Goal: Information Seeking & Learning: Learn about a topic

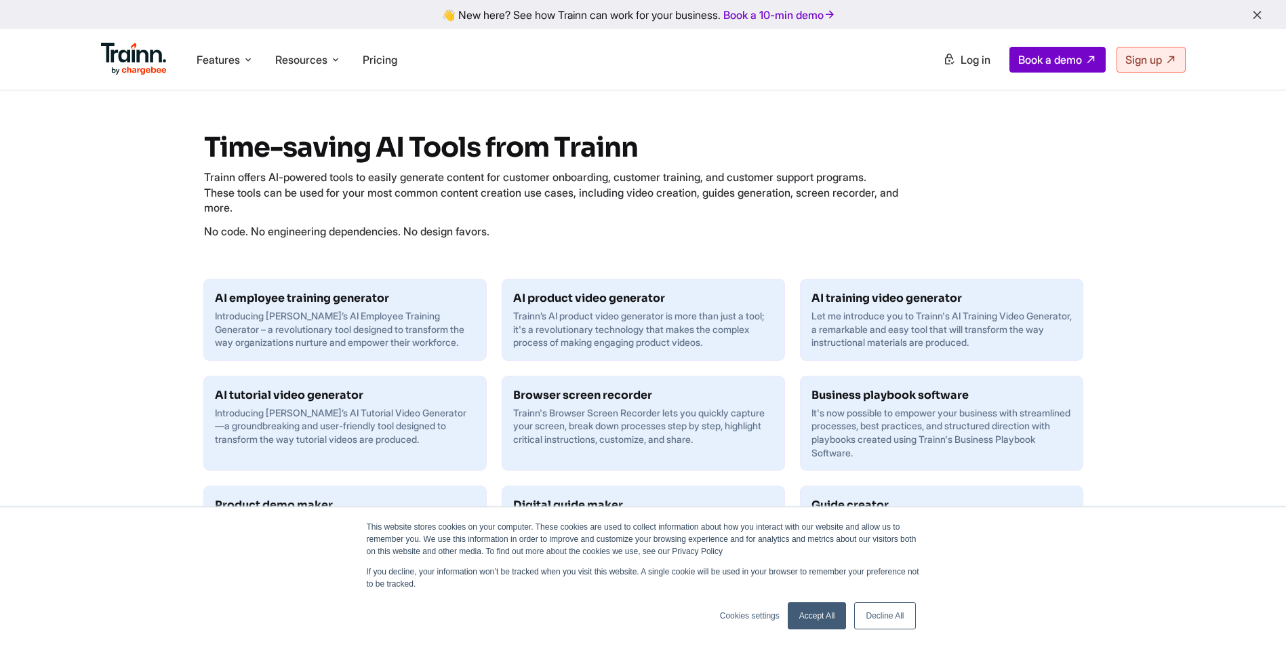
click at [819, 619] on link "Accept All" at bounding box center [817, 615] width 59 height 27
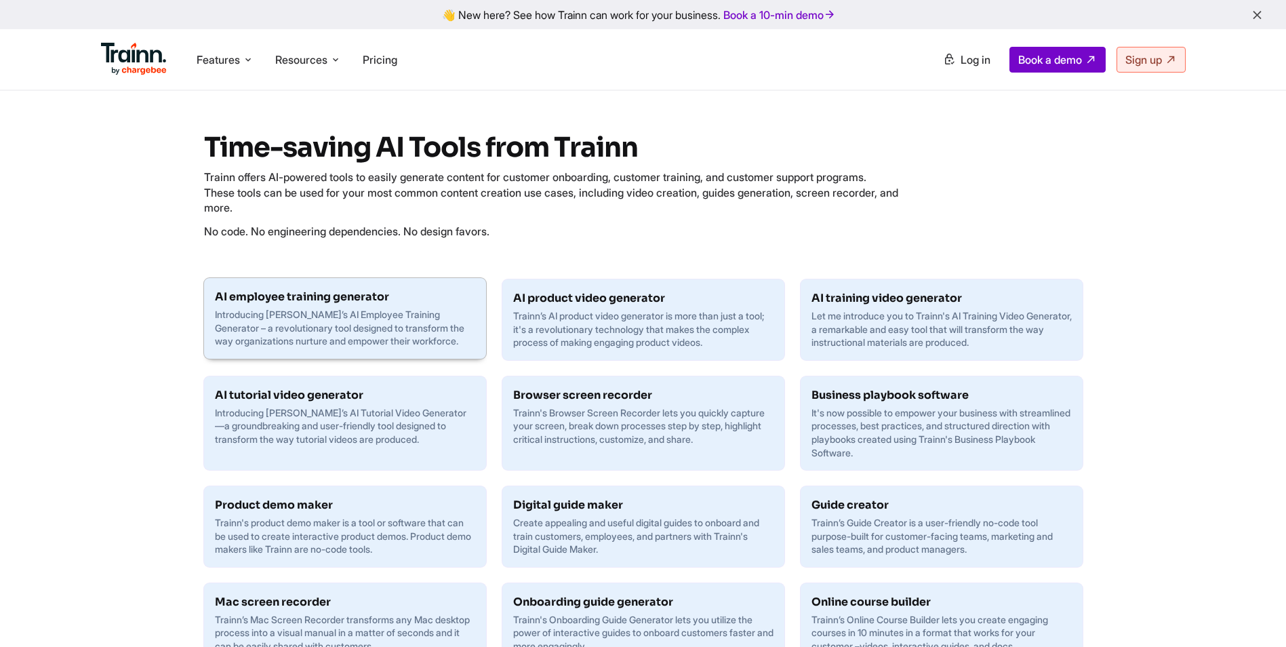
click at [409, 330] on p "Introducing [PERSON_NAME]’s AI Employee Training Generator – a revolutionary to…" at bounding box center [345, 328] width 260 height 40
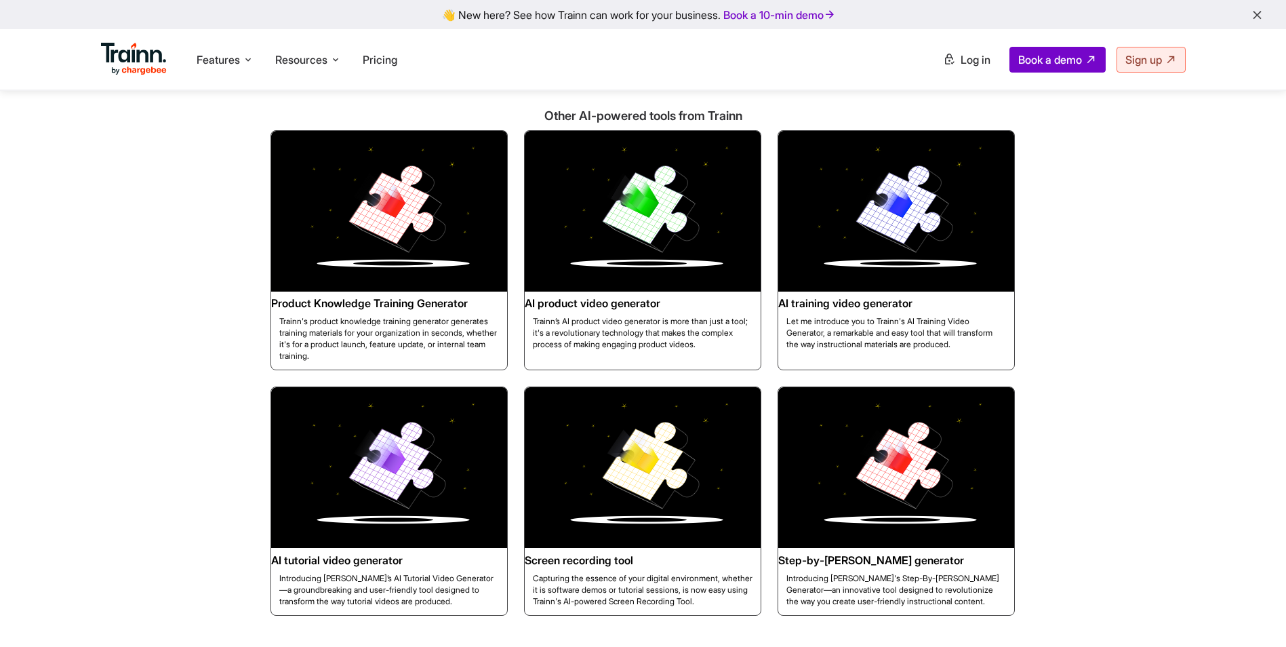
scroll to position [2916, 0]
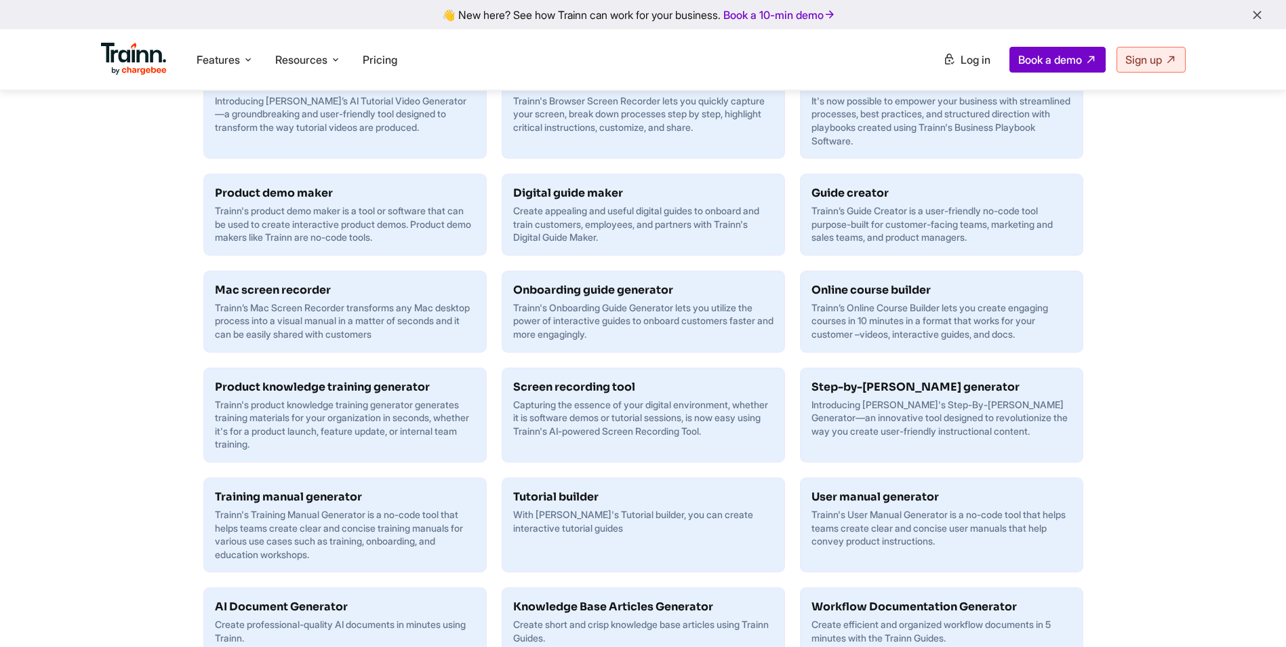
scroll to position [339, 0]
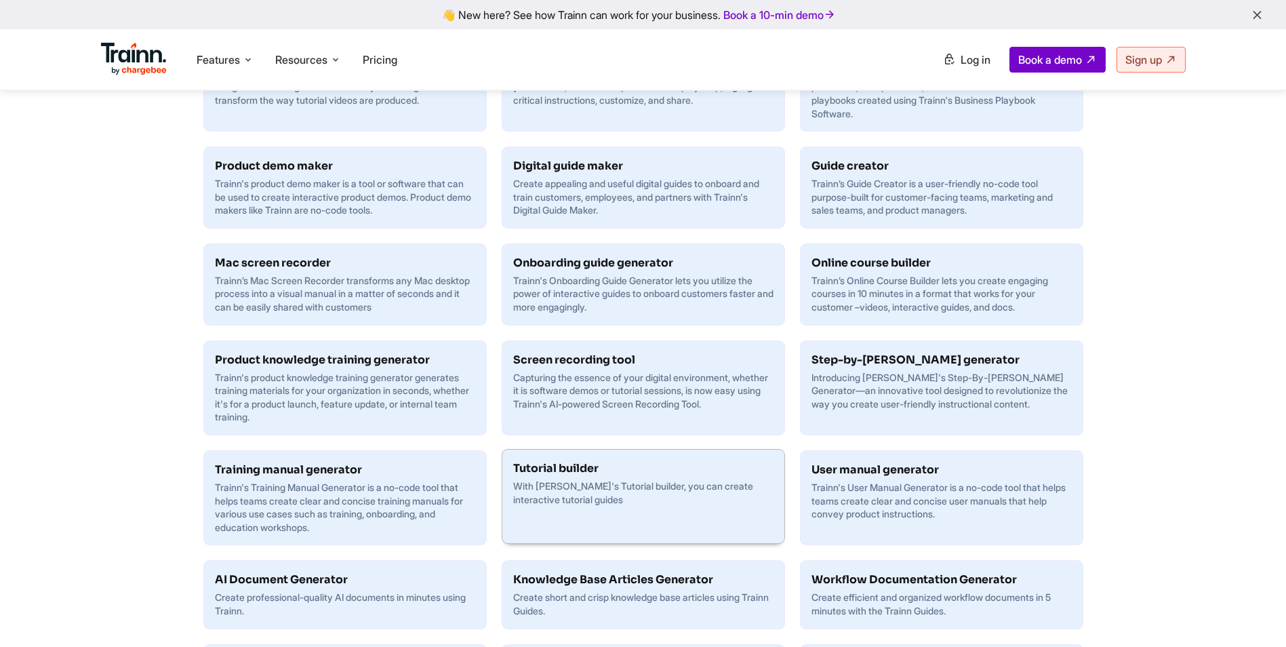
click at [628, 517] on div "Tutorial builder With [PERSON_NAME]'s Tutorial builder, you can create interact…" at bounding box center [643, 483] width 282 height 67
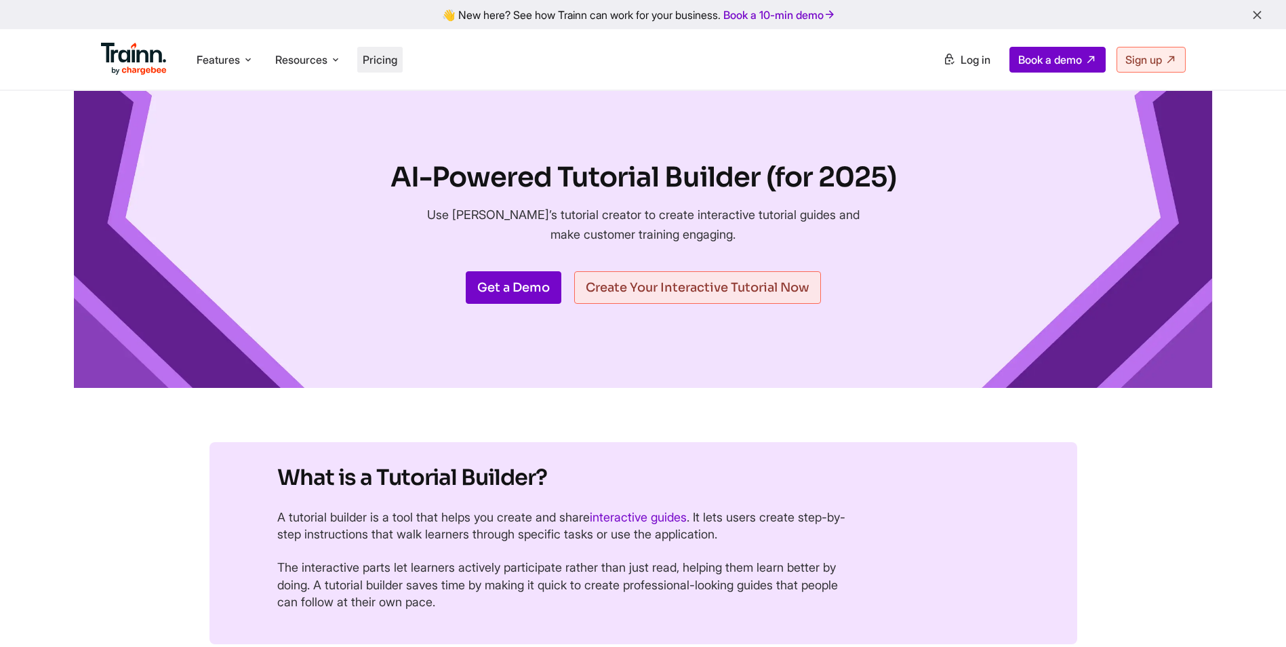
click at [368, 60] on span "Pricing" at bounding box center [380, 60] width 35 height 14
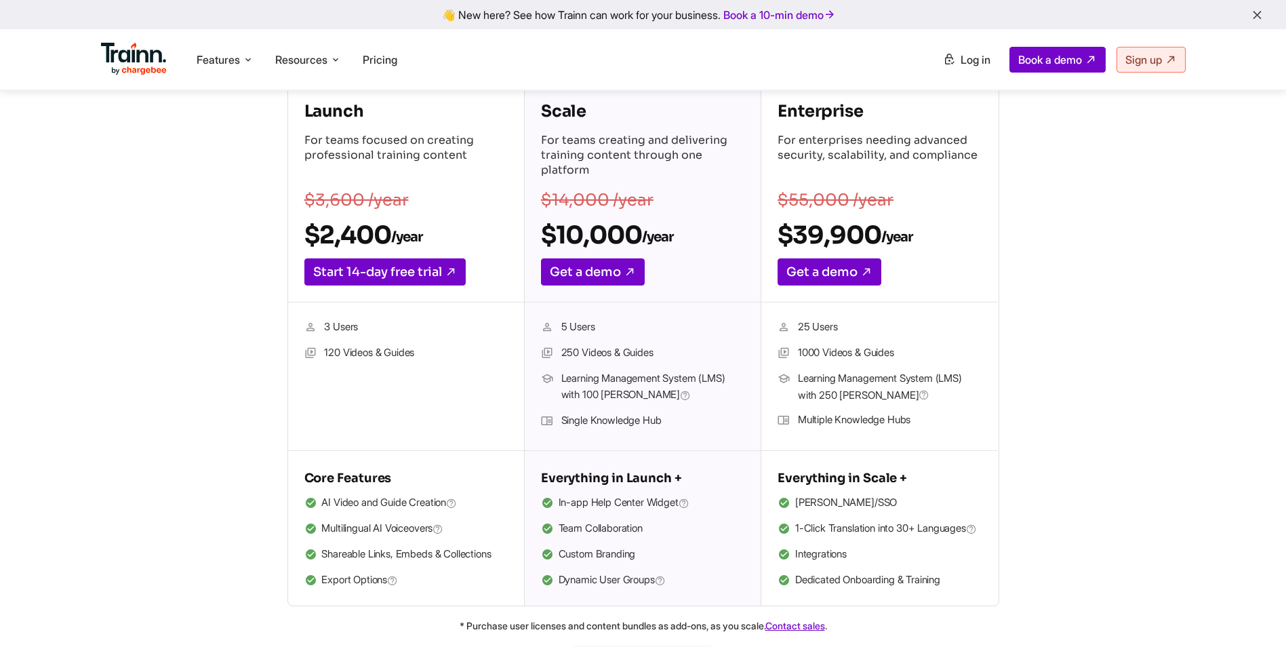
scroll to position [203, 0]
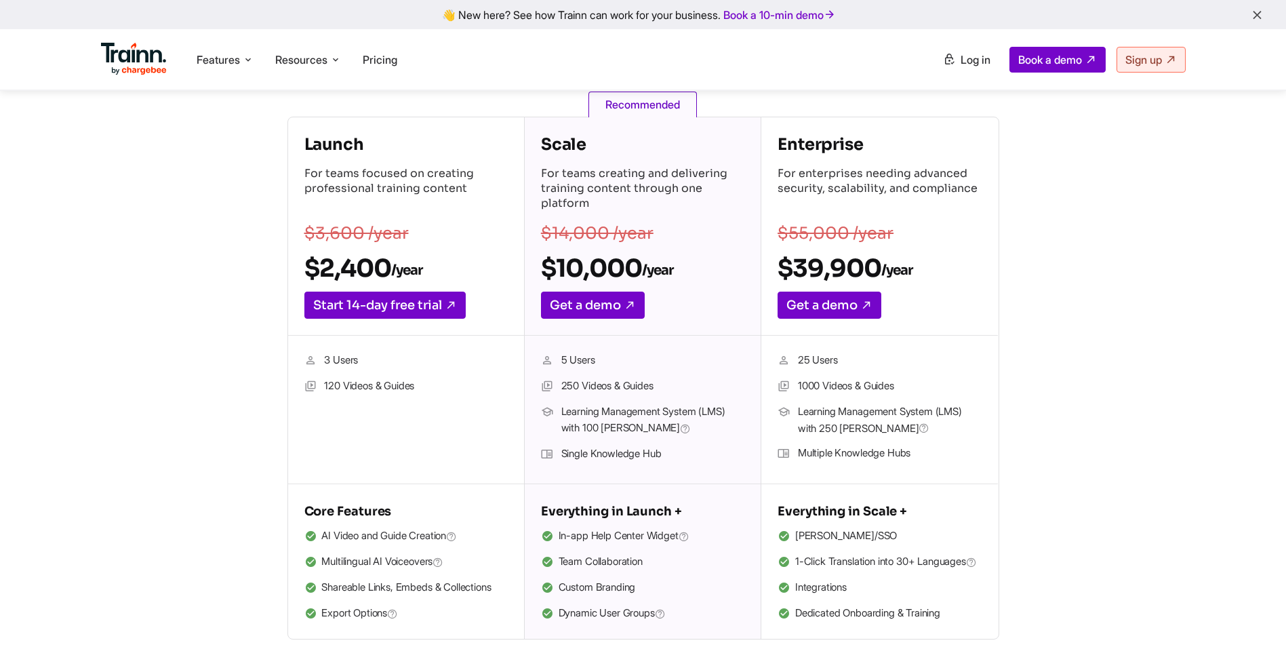
click at [208, 75] on ul "Features Product Videos Create product & how-to videos in multiple languages. G…" at bounding box center [372, 59] width 542 height 39
click at [216, 58] on span "Features" at bounding box center [218, 59] width 43 height 15
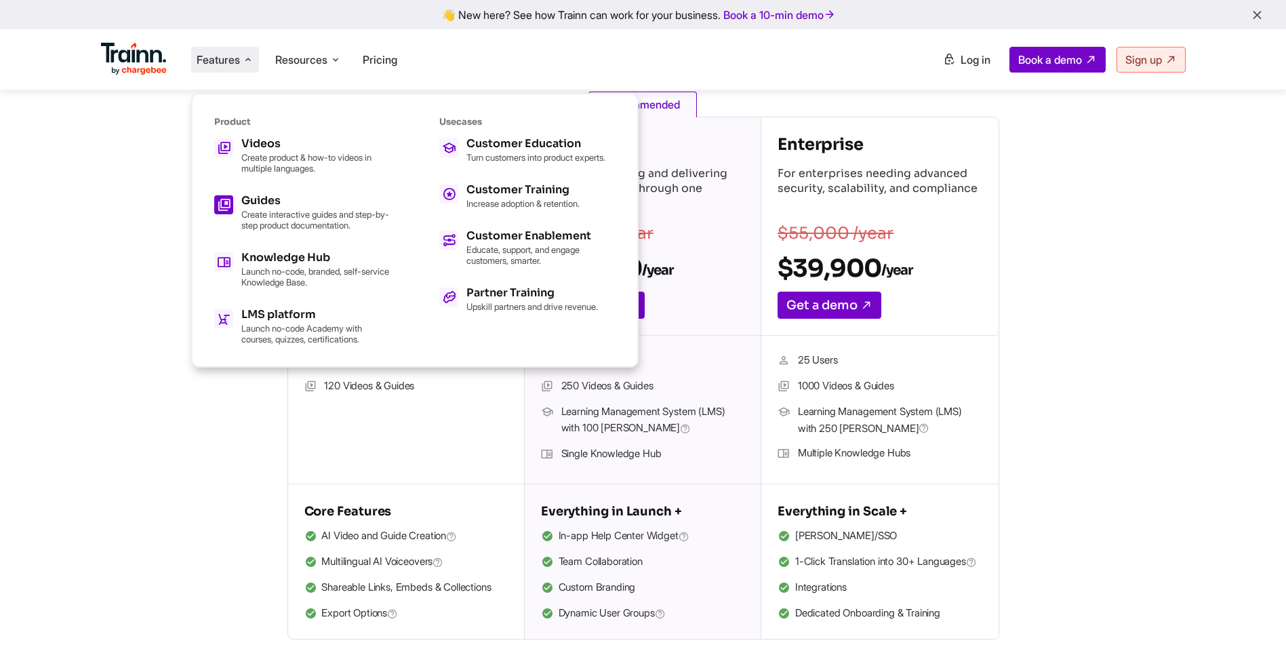
click at [296, 210] on p "Create interactive guides and step-by-step product documentation." at bounding box center [315, 220] width 149 height 22
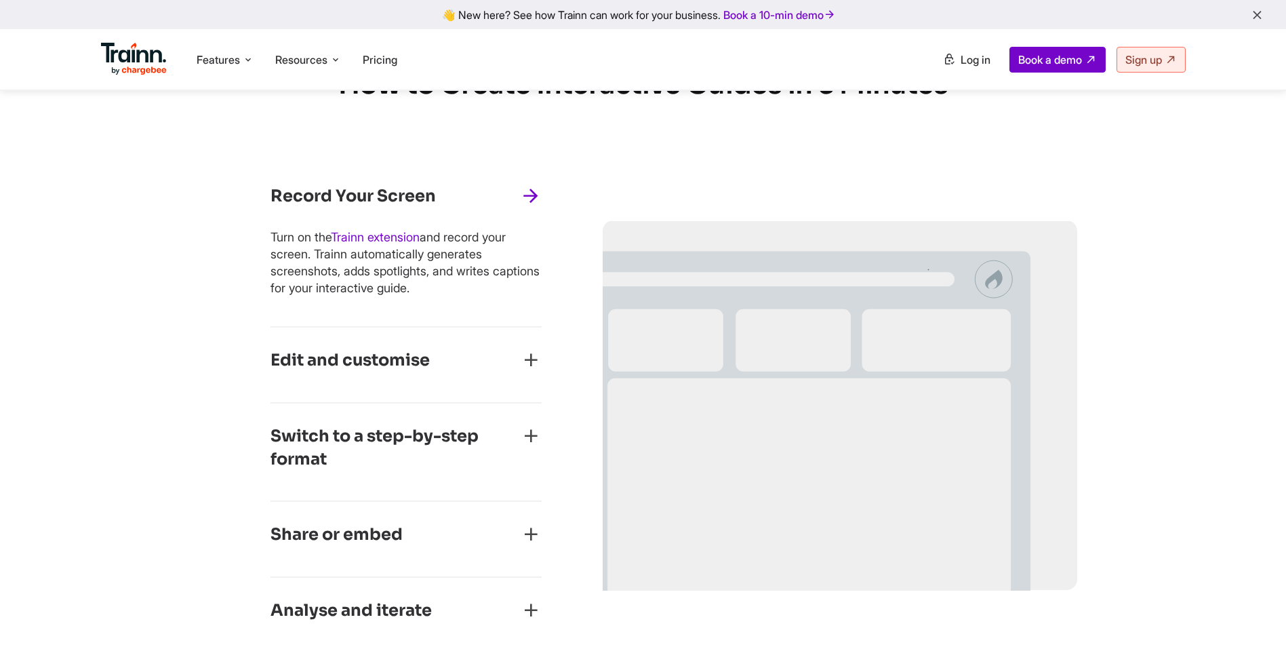
scroll to position [610, 0]
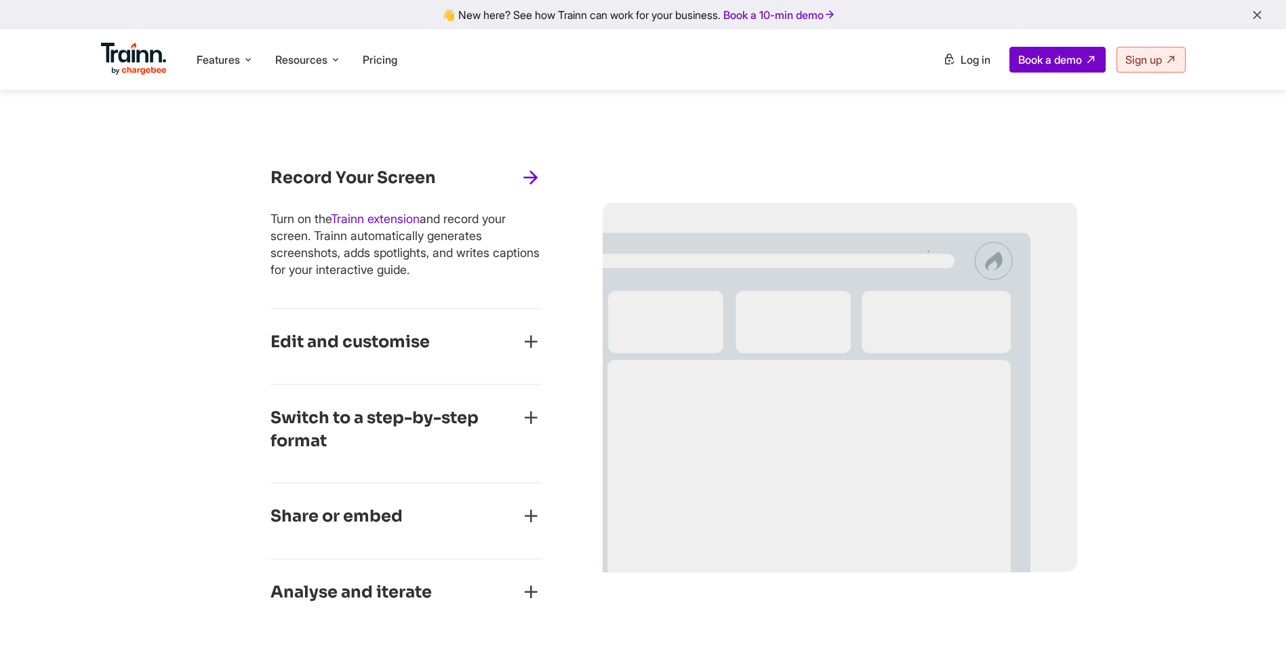
click at [330, 343] on h3 "Edit and customise" at bounding box center [350, 342] width 159 height 23
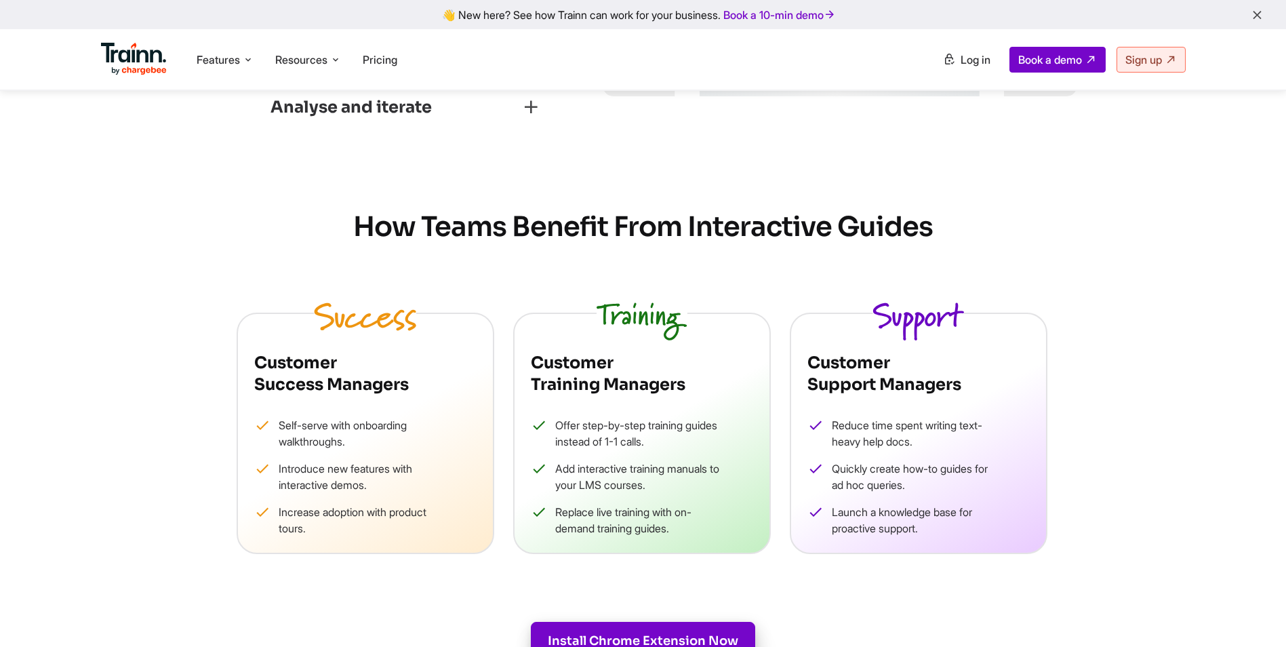
scroll to position [1288, 0]
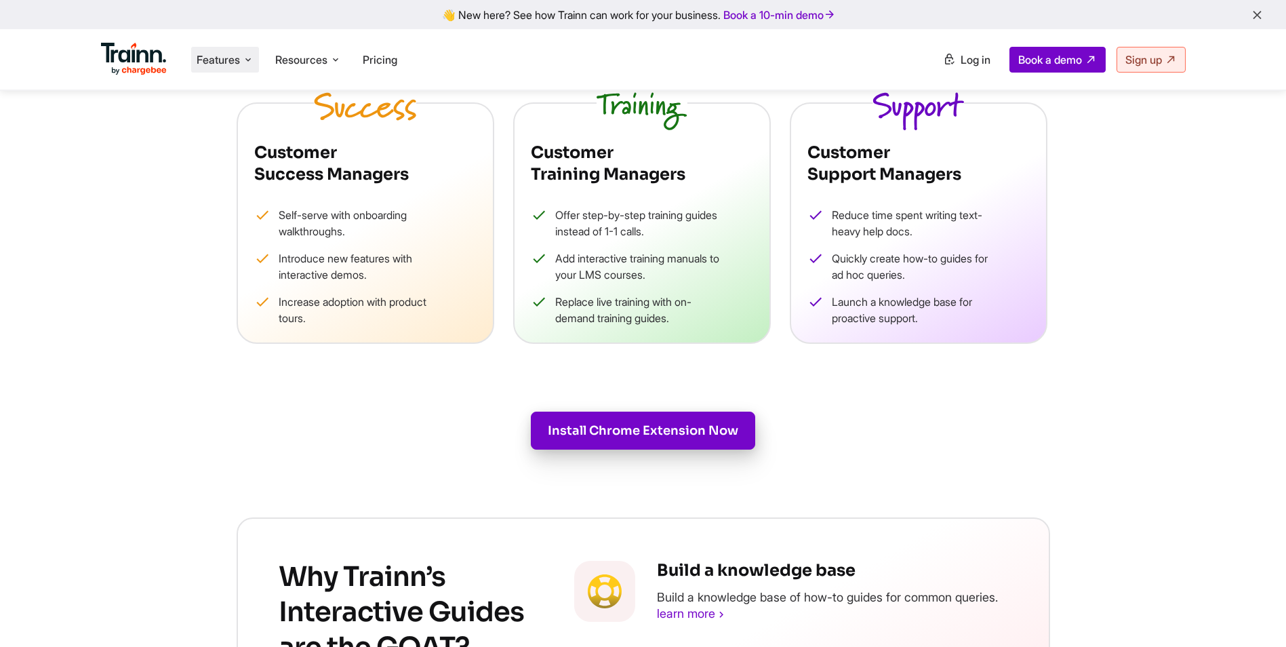
click at [239, 56] on span "Features" at bounding box center [218, 59] width 43 height 15
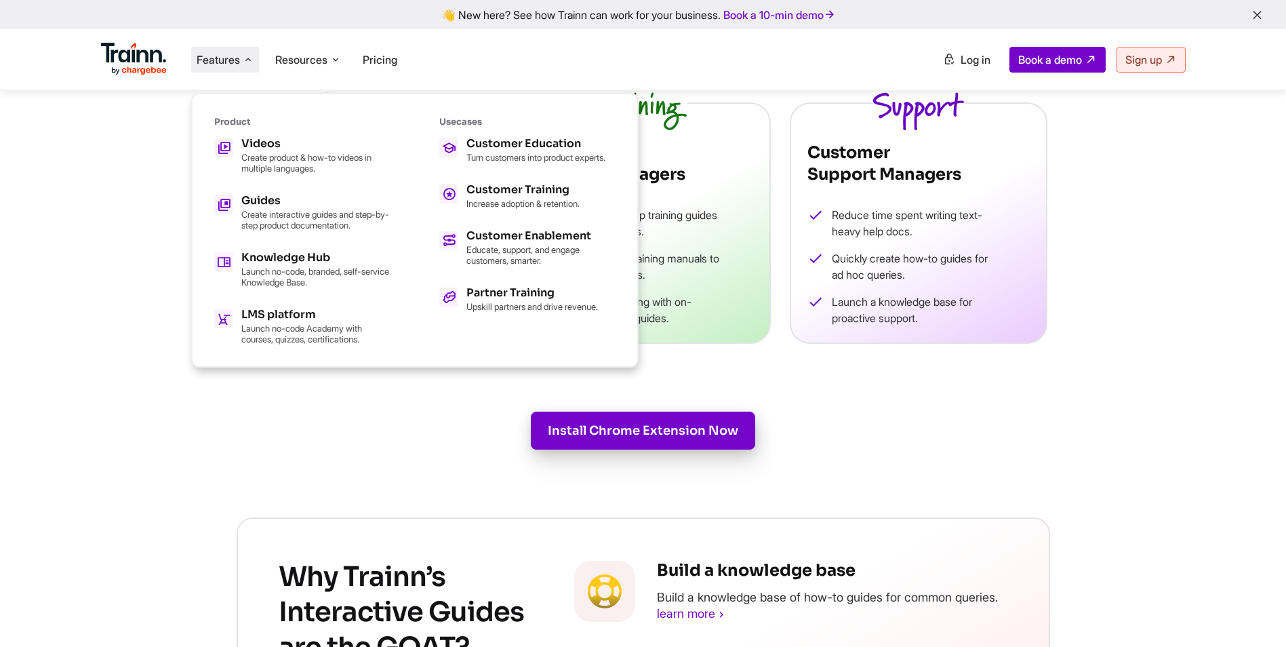
click at [266, 133] on div "Product Videos Create product & how-to videos in multiple languages. Guides Cre…" at bounding box center [302, 230] width 176 height 229
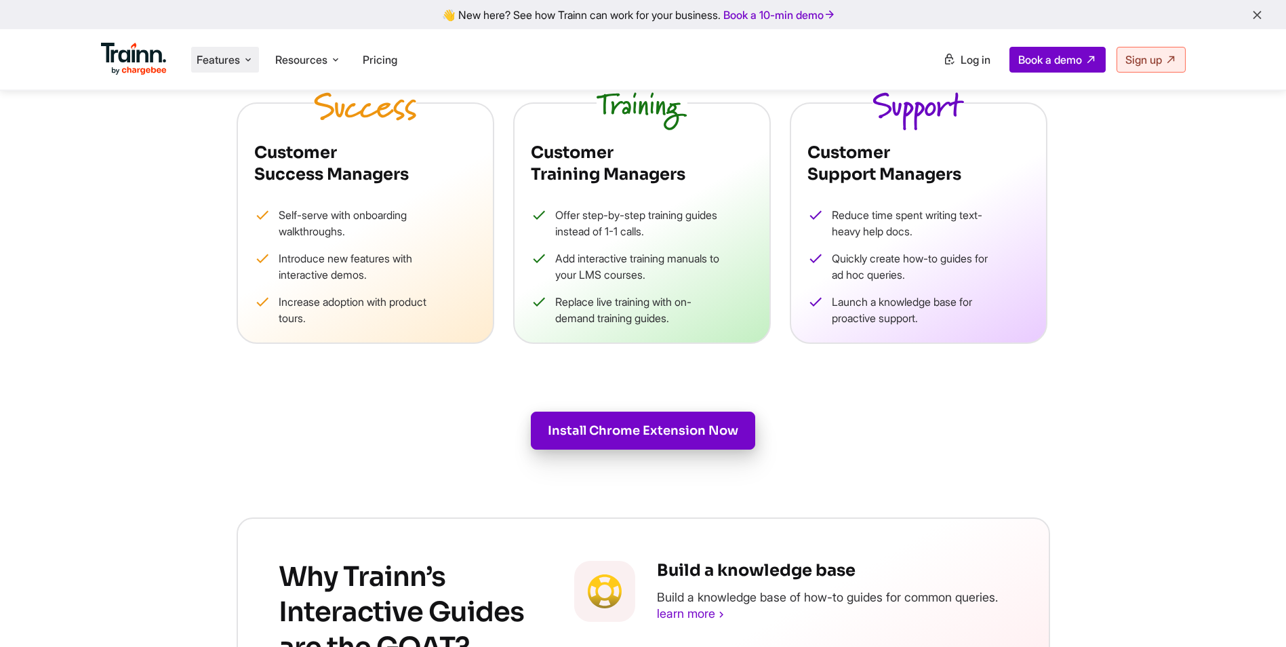
click at [249, 71] on li "Features Product Videos Create product & how-to videos in multiple languages. G…" at bounding box center [225, 60] width 68 height 26
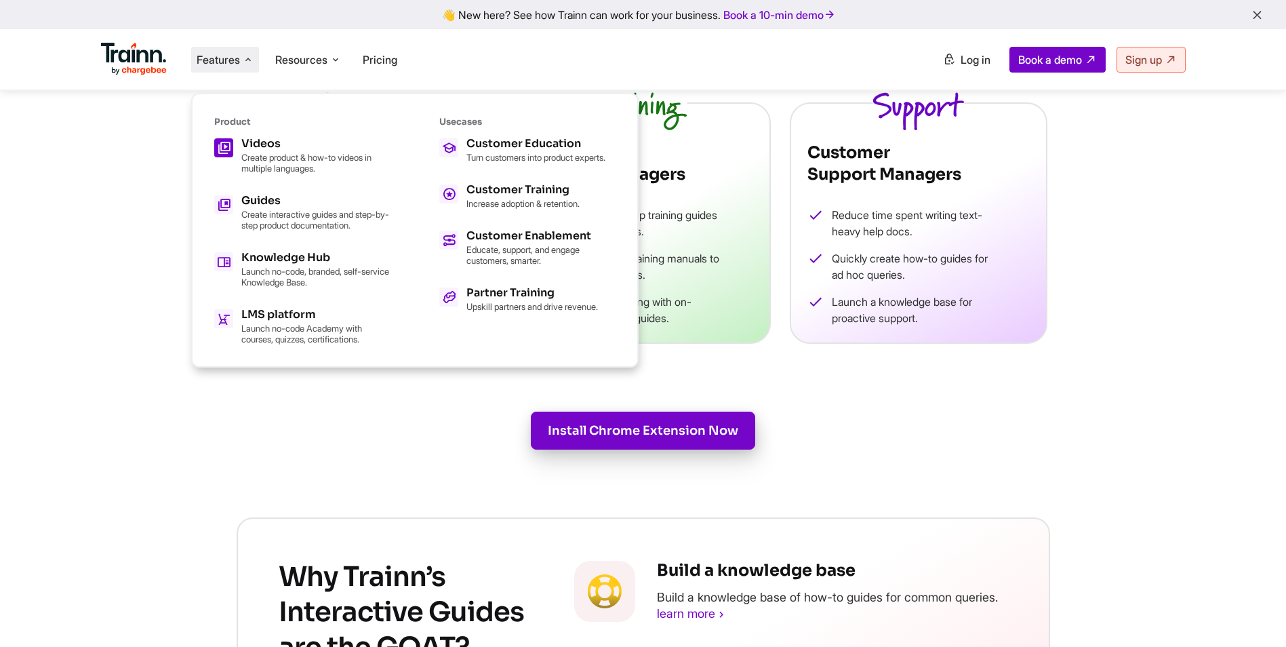
click at [217, 149] on icon at bounding box center [224, 147] width 14 height 23
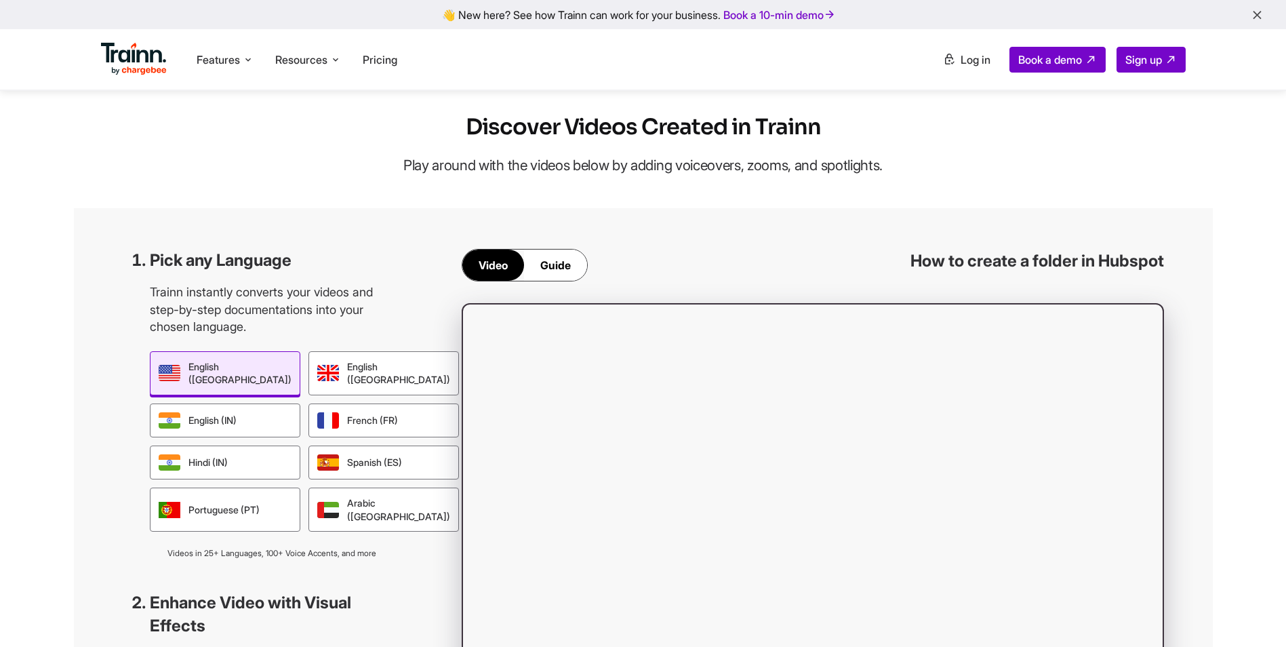
scroll to position [1085, 0]
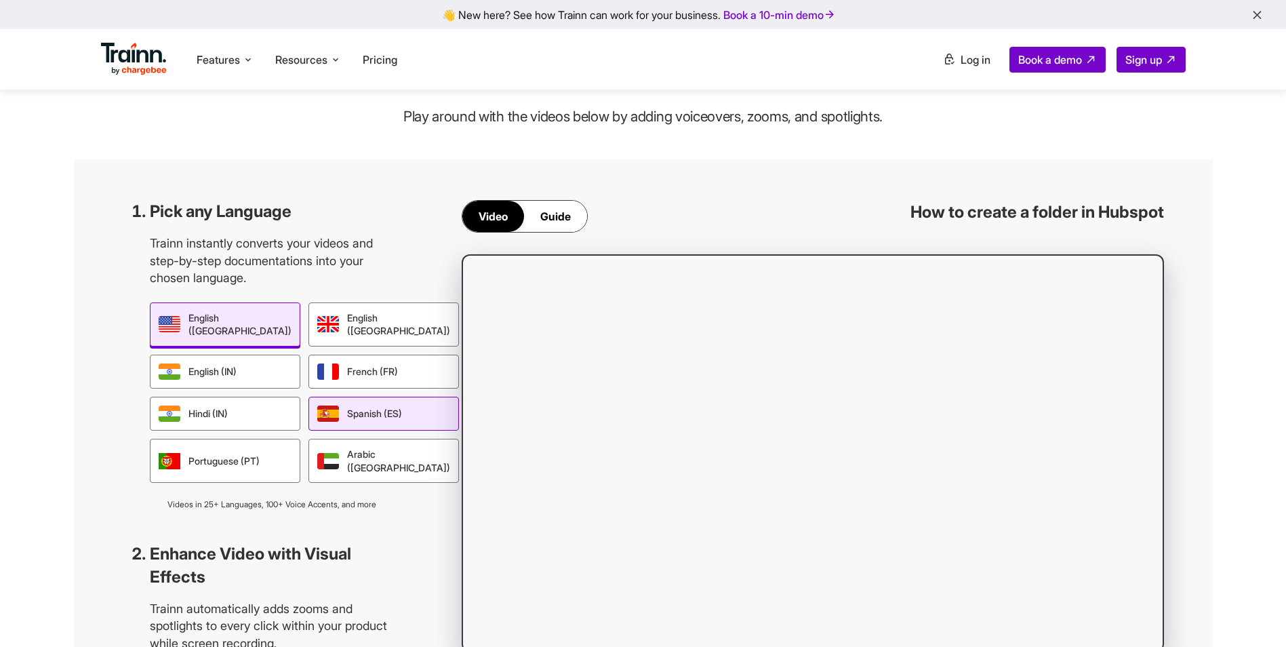
click at [324, 431] on div "Spanish (ES)" at bounding box center [384, 414] width 151 height 34
click at [252, 347] on div "English ([GEOGRAPHIC_DATA])" at bounding box center [225, 324] width 151 height 44
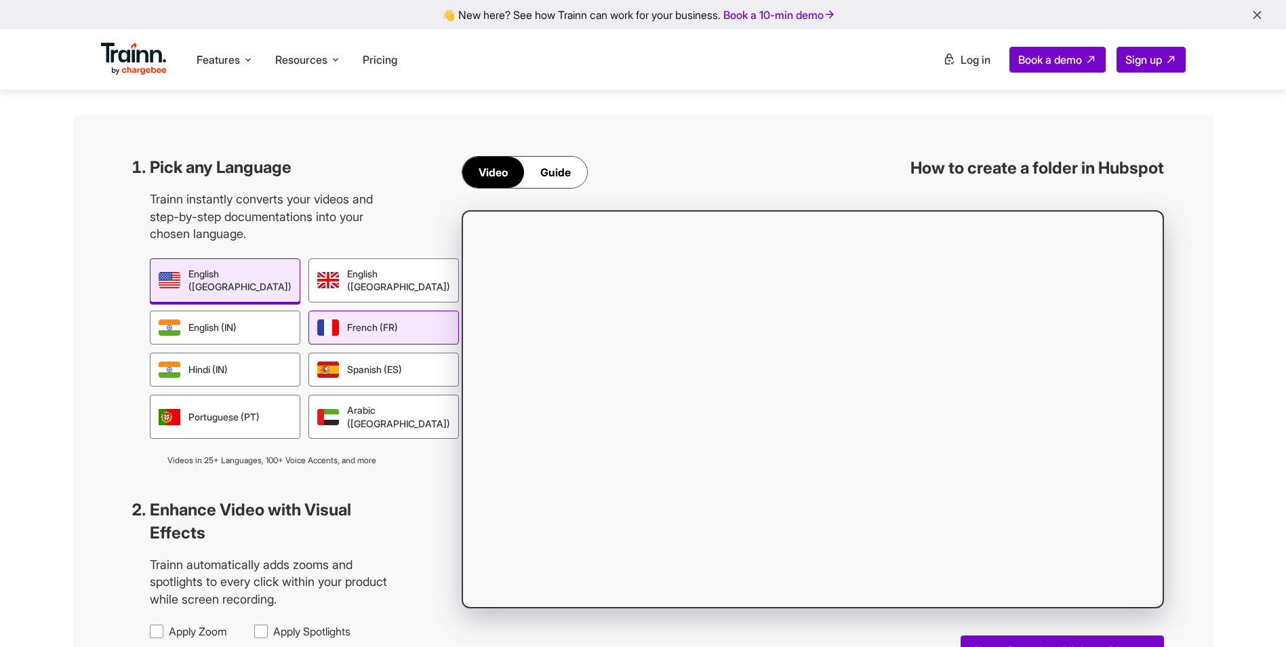
scroll to position [1153, 0]
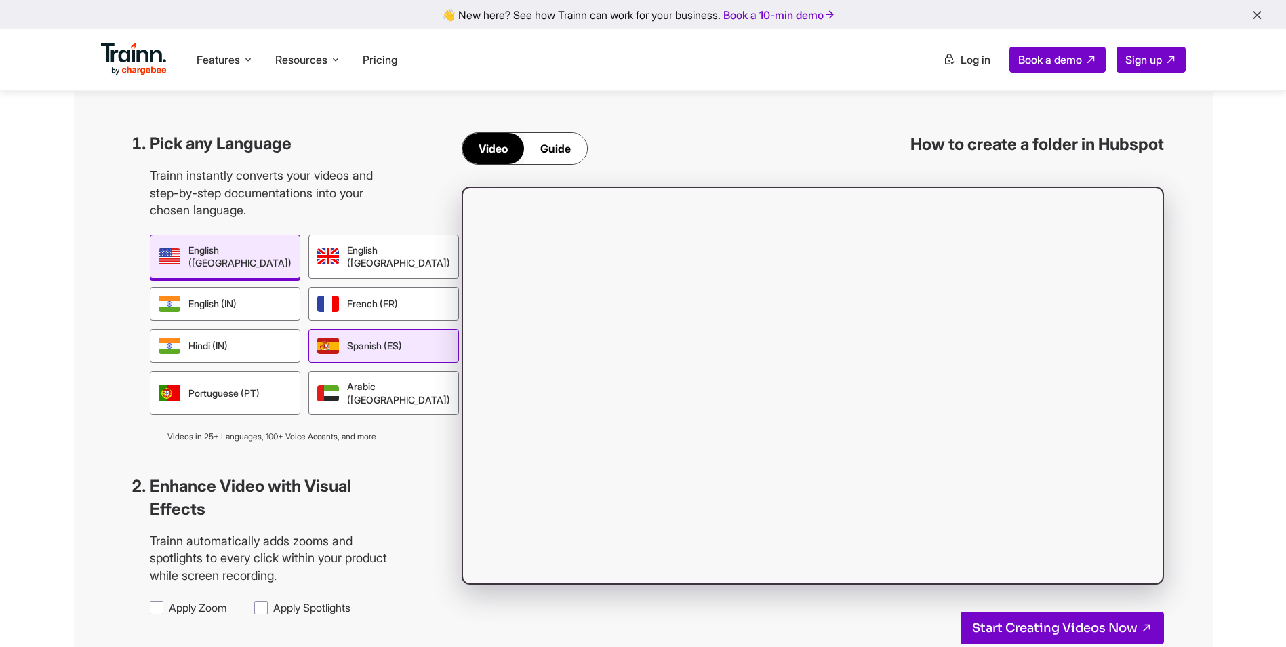
click at [309, 363] on div "Spanish (ES)" at bounding box center [384, 346] width 151 height 34
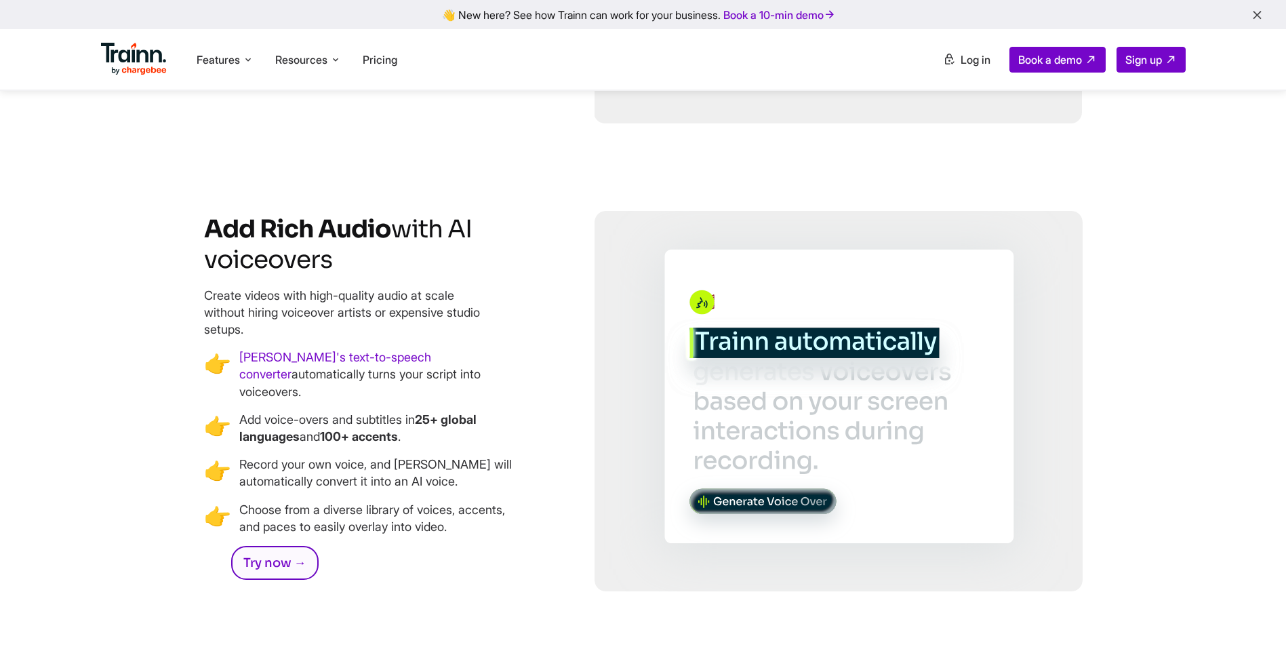
scroll to position [2780, 0]
